Goal: Information Seeking & Learning: Learn about a topic

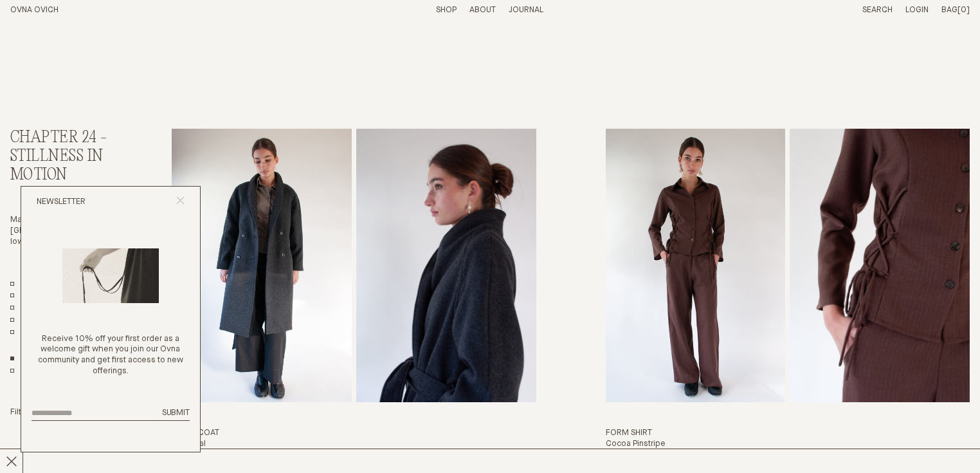
click at [181, 201] on icon "Close popup" at bounding box center [180, 200] width 8 height 8
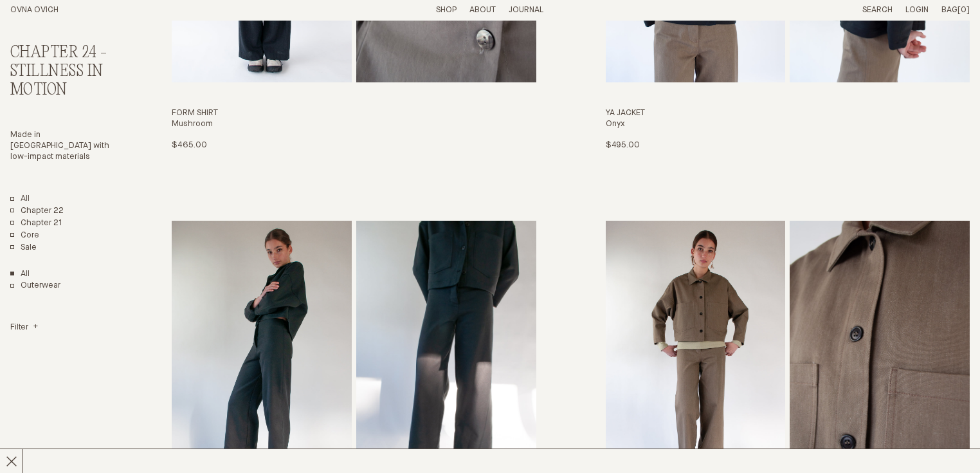
scroll to position [463, 0]
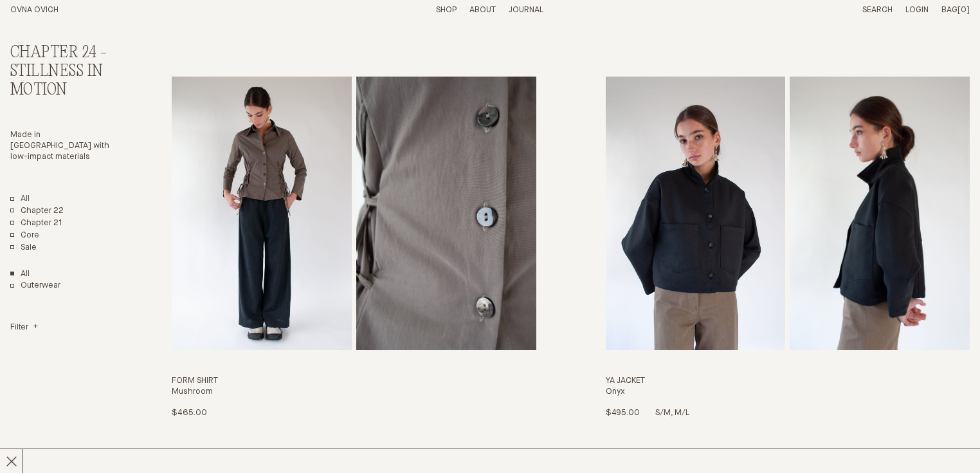
click at [738, 194] on img "Ya Jacket" at bounding box center [696, 213] width 180 height 273
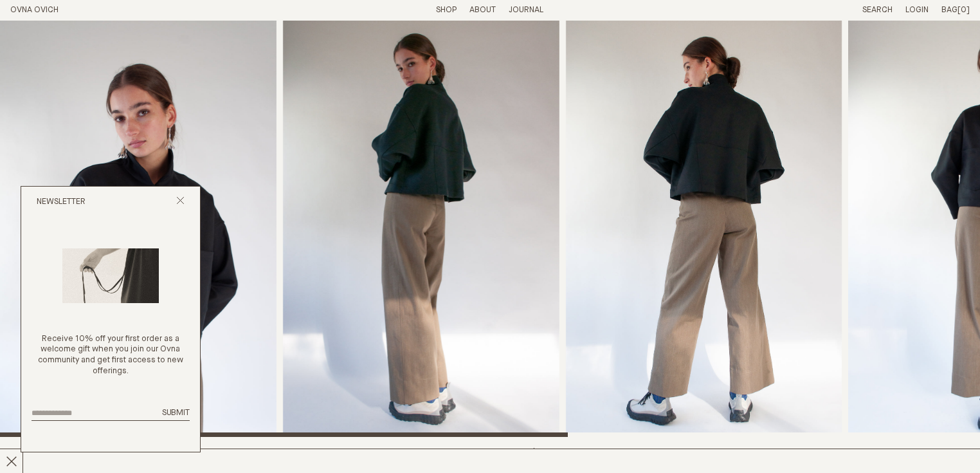
click at [392, 197] on img "2 / 6" at bounding box center [421, 229] width 277 height 416
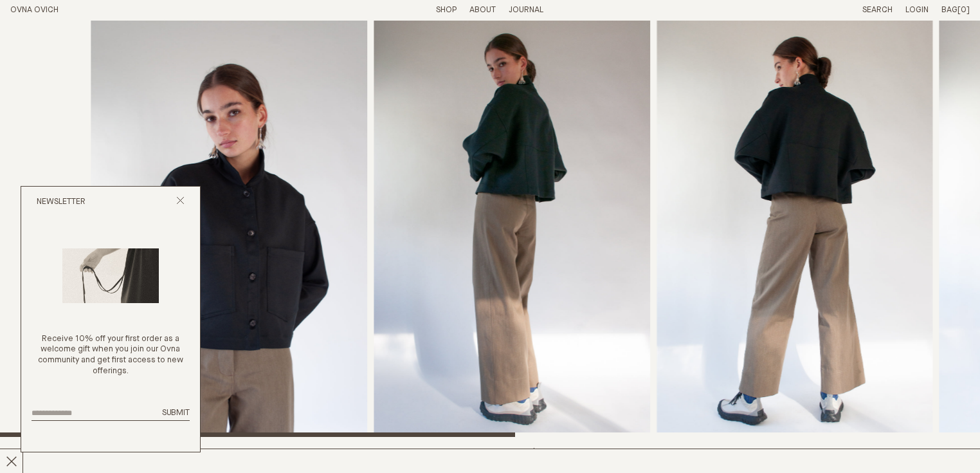
click at [933, 208] on img "3 / 6" at bounding box center [795, 229] width 277 height 416
